Goal: Navigation & Orientation: Find specific page/section

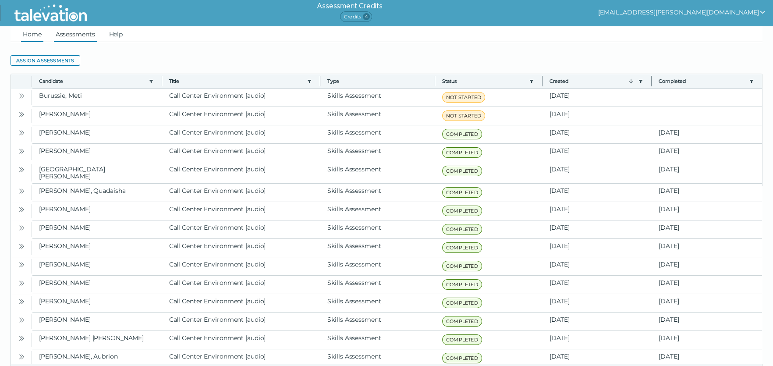
click at [40, 40] on link "Home" at bounding box center [32, 34] width 22 height 16
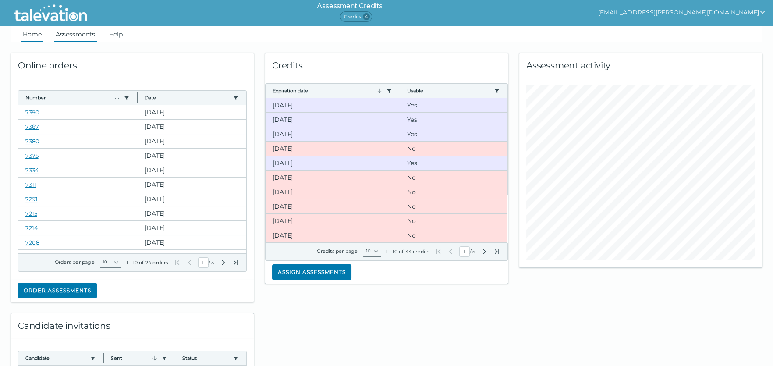
click at [84, 34] on link "Assessments" at bounding box center [75, 34] width 43 height 16
